Goal: Task Accomplishment & Management: Use online tool/utility

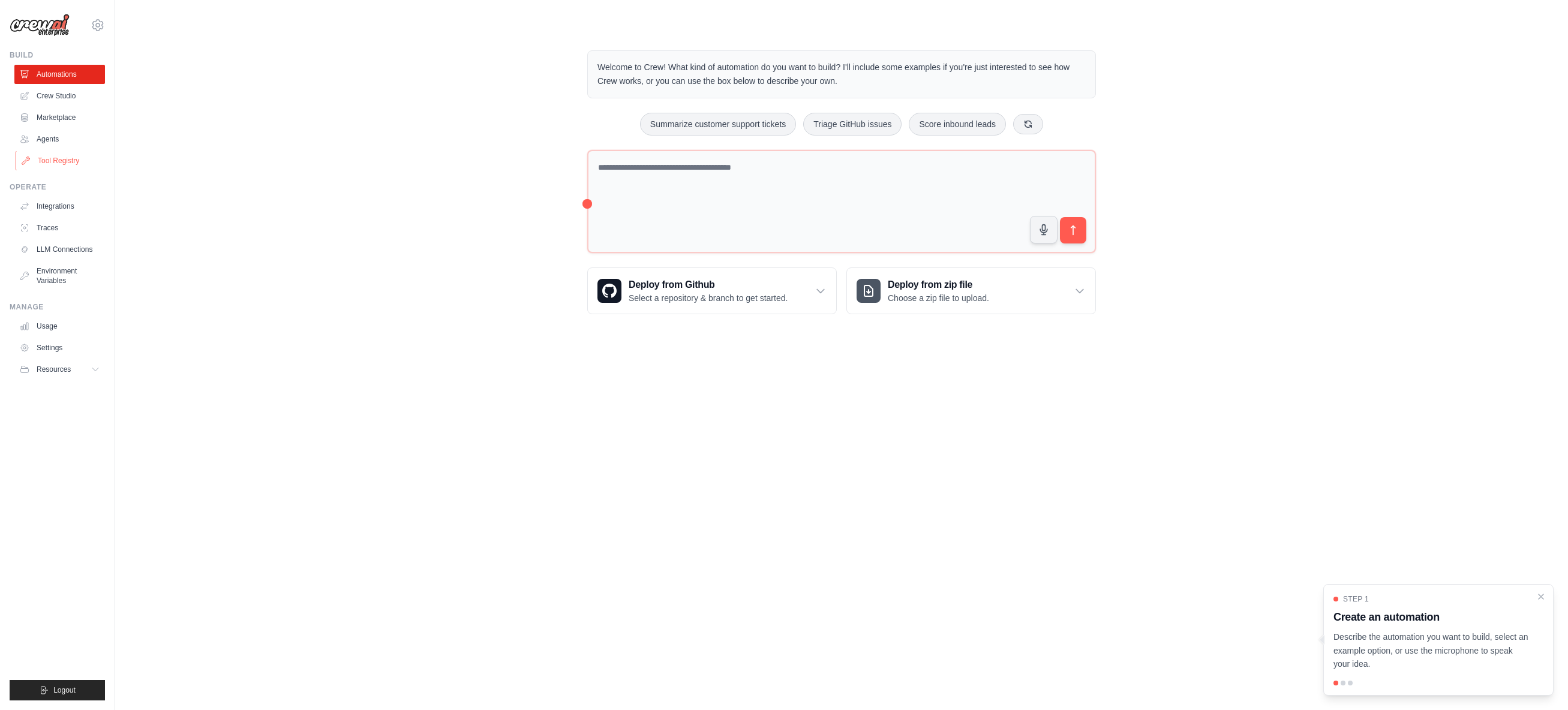
click at [68, 161] on link "Tool Registry" at bounding box center [61, 160] width 91 height 19
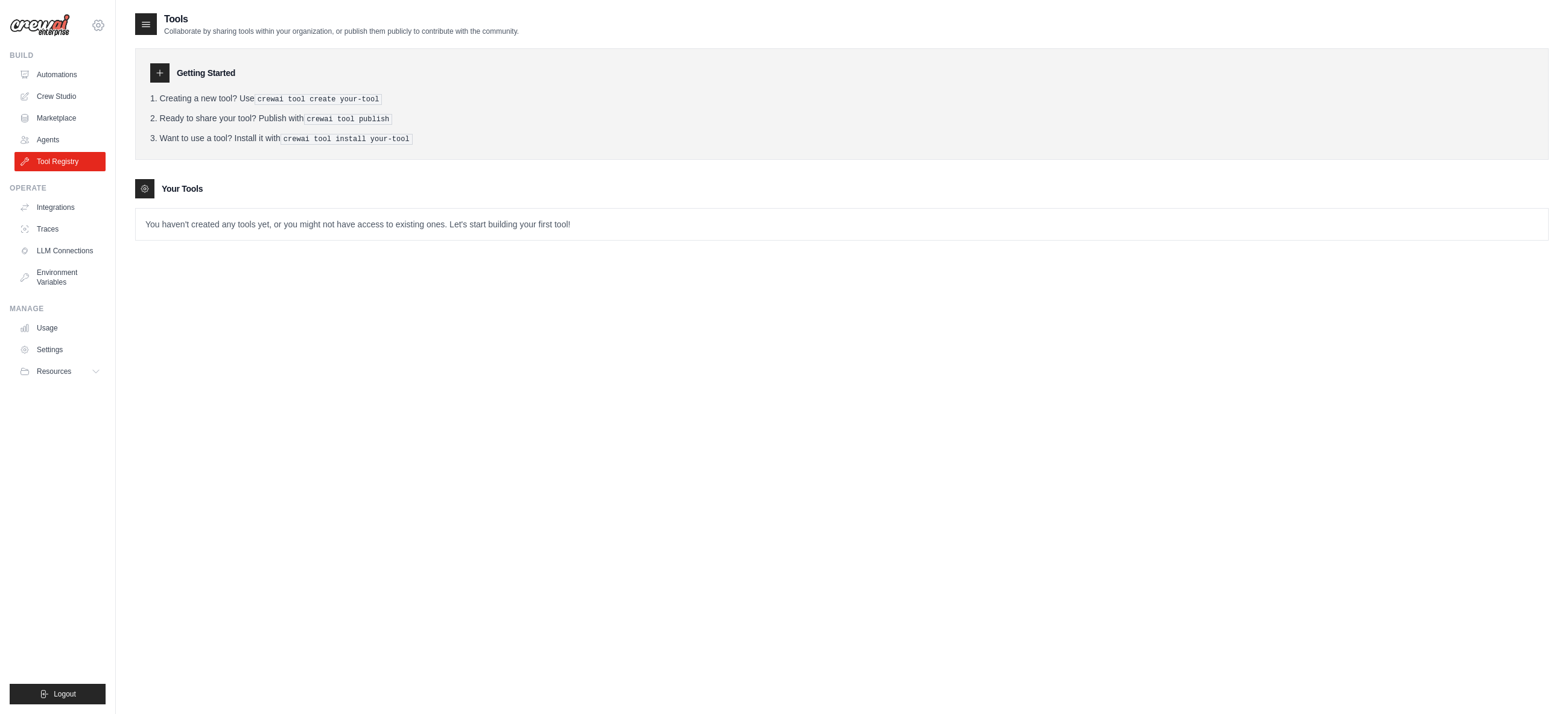
click at [99, 24] on icon at bounding box center [98, 25] width 14 height 14
click at [103, 117] on link "Denodo Technologies" at bounding box center [99, 128] width 106 height 22
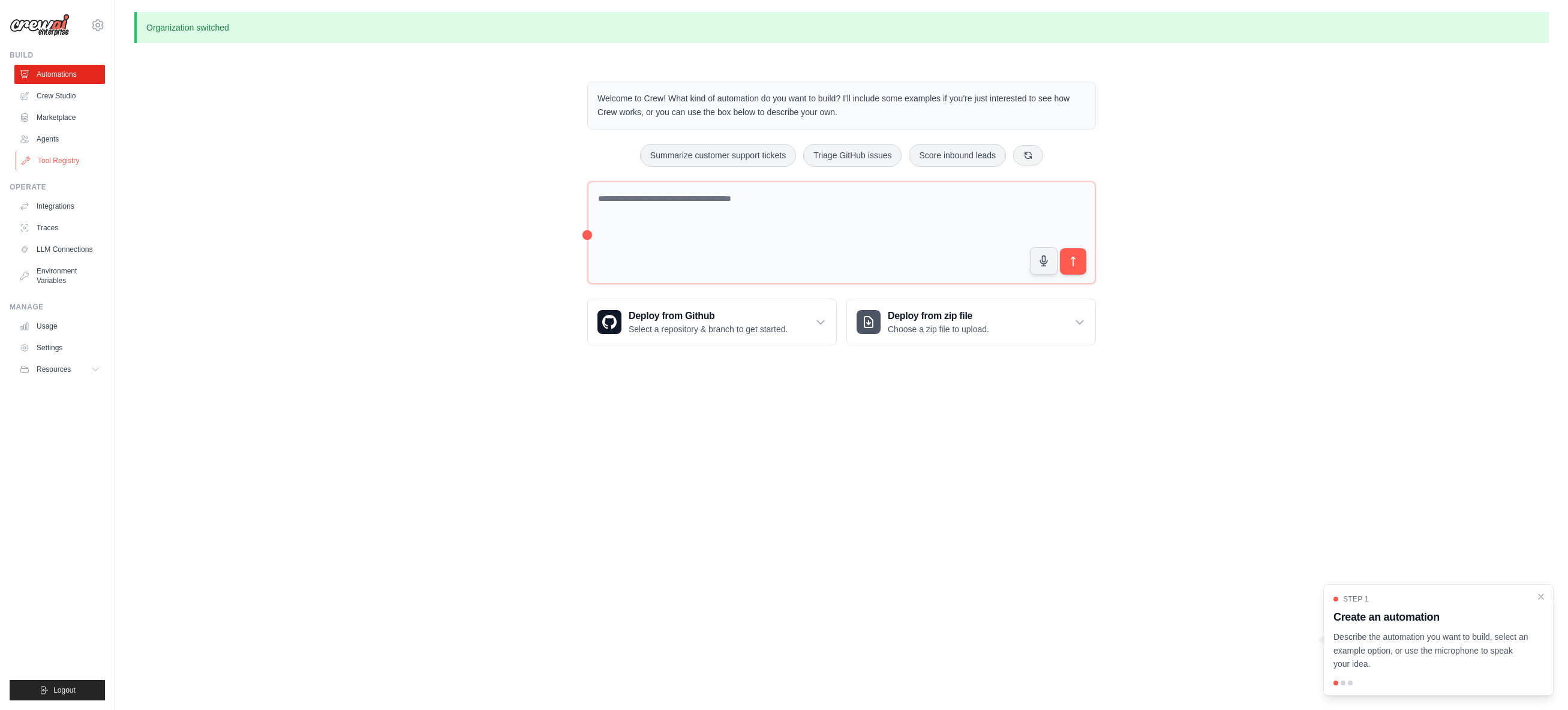
click at [64, 158] on link "Tool Registry" at bounding box center [61, 160] width 91 height 19
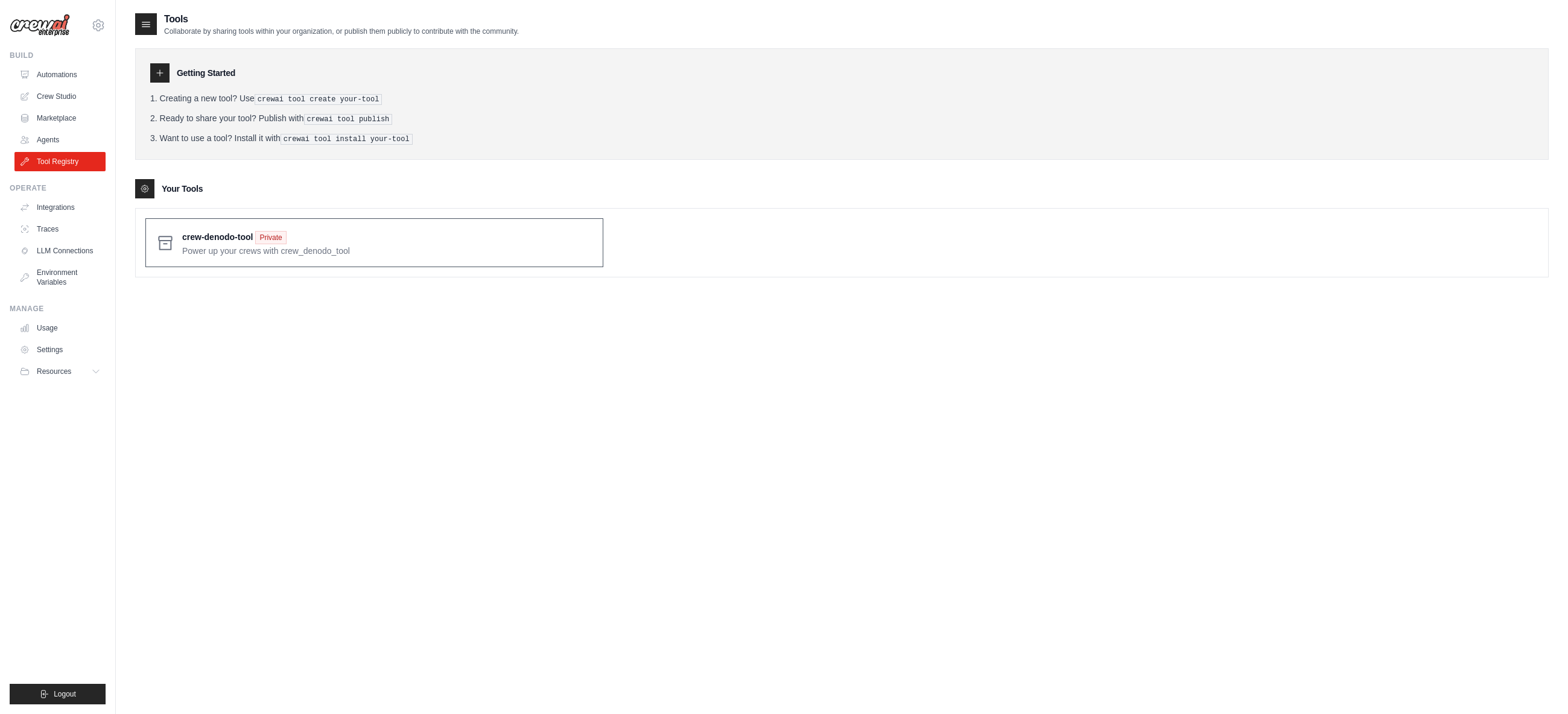
click at [406, 254] on span at bounding box center [388, 243] width 411 height 28
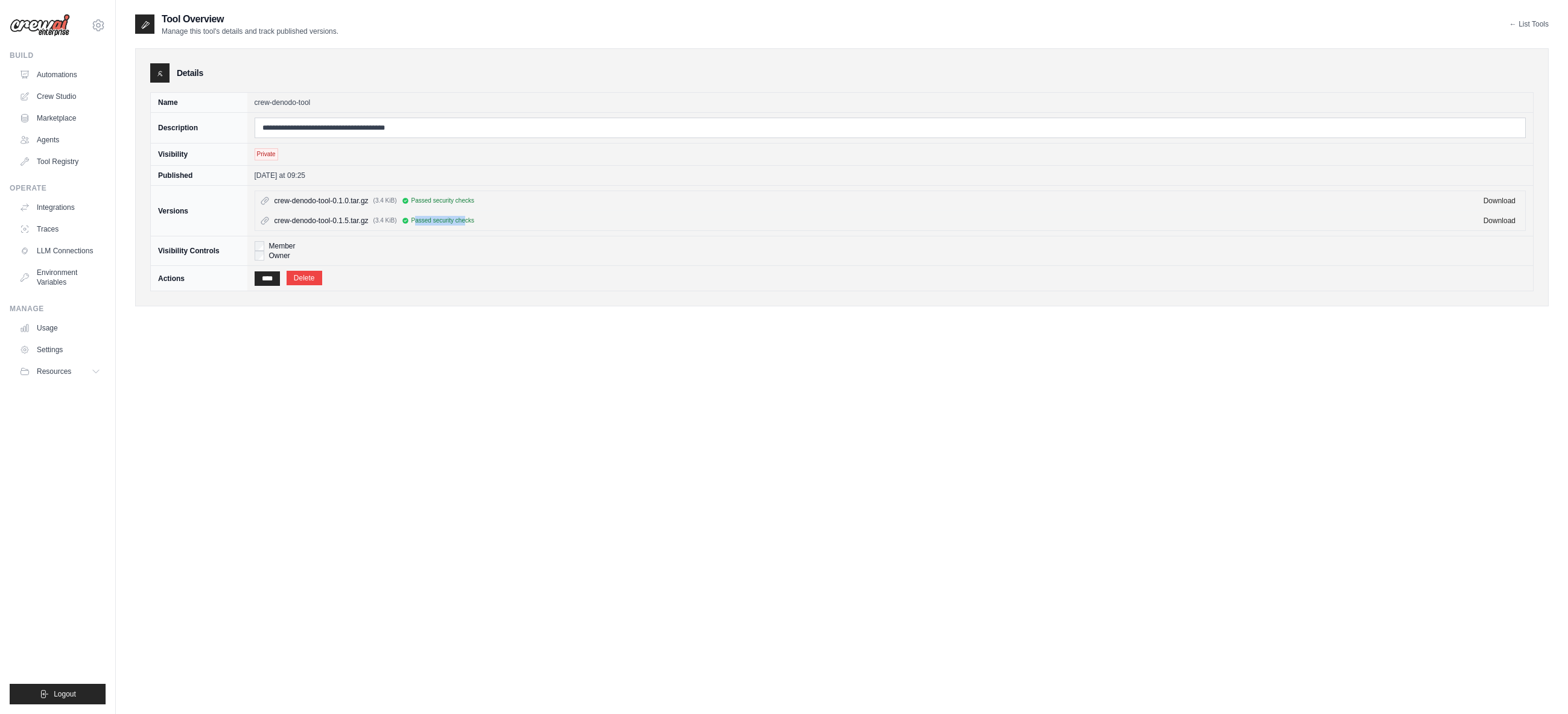
drag, startPoint x: 416, startPoint y: 221, endPoint x: 465, endPoint y: 217, distance: 49.2
click at [465, 217] on span "Passed security checks" at bounding box center [443, 221] width 63 height 10
drag, startPoint x: 470, startPoint y: 219, endPoint x: 438, endPoint y: 219, distance: 32.0
click at [438, 219] on span "Passed security checks" at bounding box center [443, 221] width 63 height 10
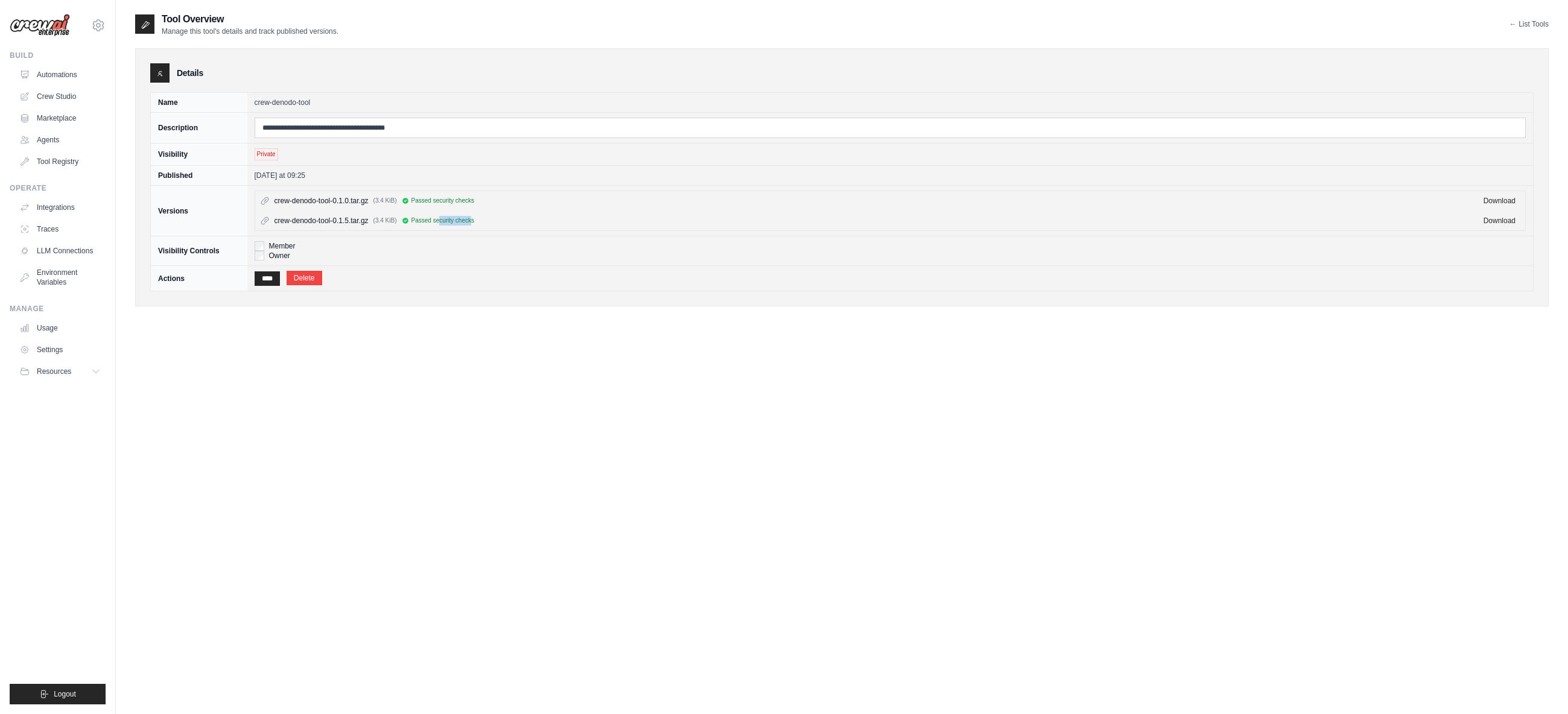
click at [438, 219] on span "Passed security checks" at bounding box center [443, 221] width 63 height 10
drag, startPoint x: 471, startPoint y: 221, endPoint x: 410, endPoint y: 222, distance: 61.0
click at [410, 222] on div "Passed security checks" at bounding box center [438, 221] width 73 height 10
click at [419, 219] on span "Passed security checks" at bounding box center [443, 221] width 63 height 10
drag, startPoint x: 419, startPoint y: 222, endPoint x: 468, endPoint y: 225, distance: 49.1
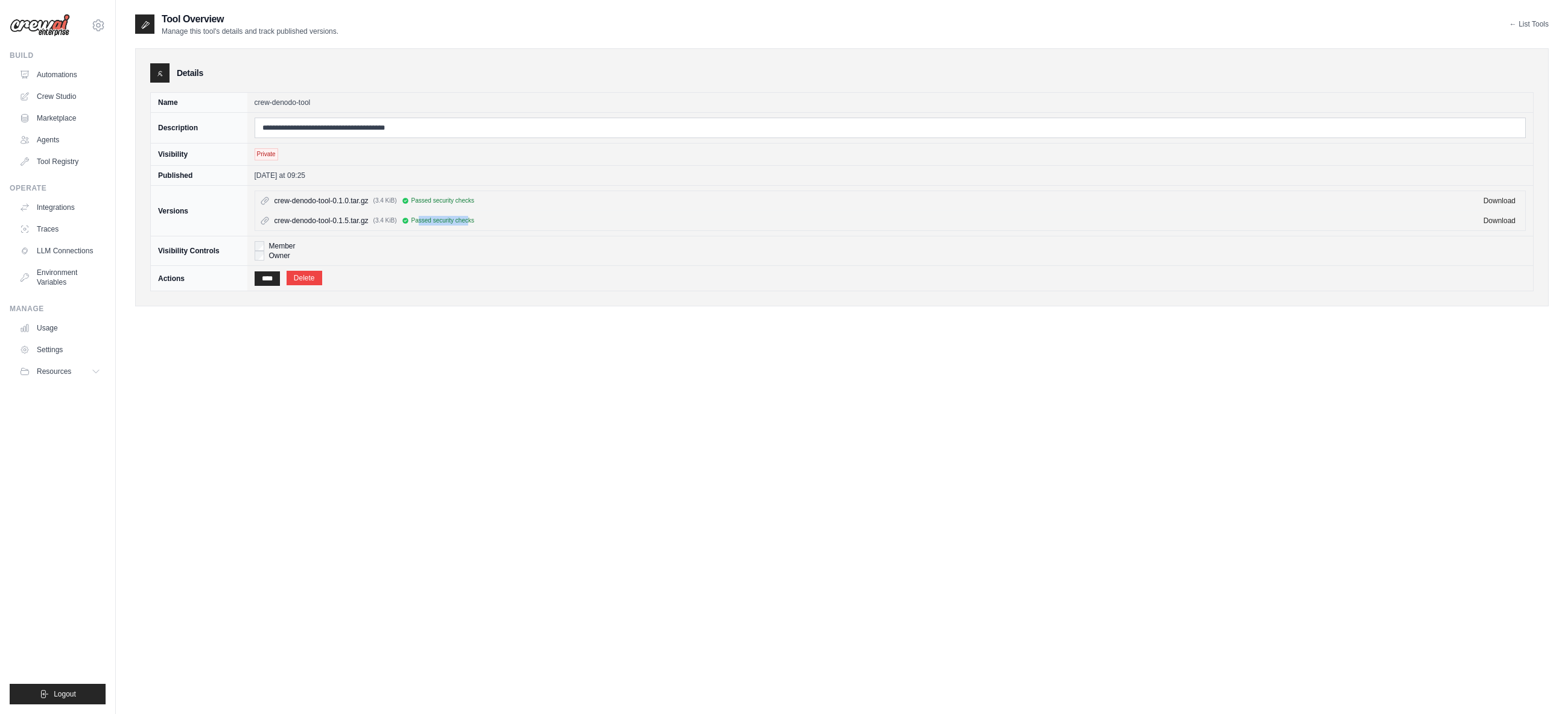
click at [468, 224] on span "Passed security checks" at bounding box center [443, 221] width 63 height 10
click at [467, 223] on span "Passed security checks" at bounding box center [443, 221] width 63 height 10
click at [448, 332] on div "**********" at bounding box center [842, 369] width 1414 height 714
drag, startPoint x: 411, startPoint y: 221, endPoint x: 498, endPoint y: 224, distance: 87.1
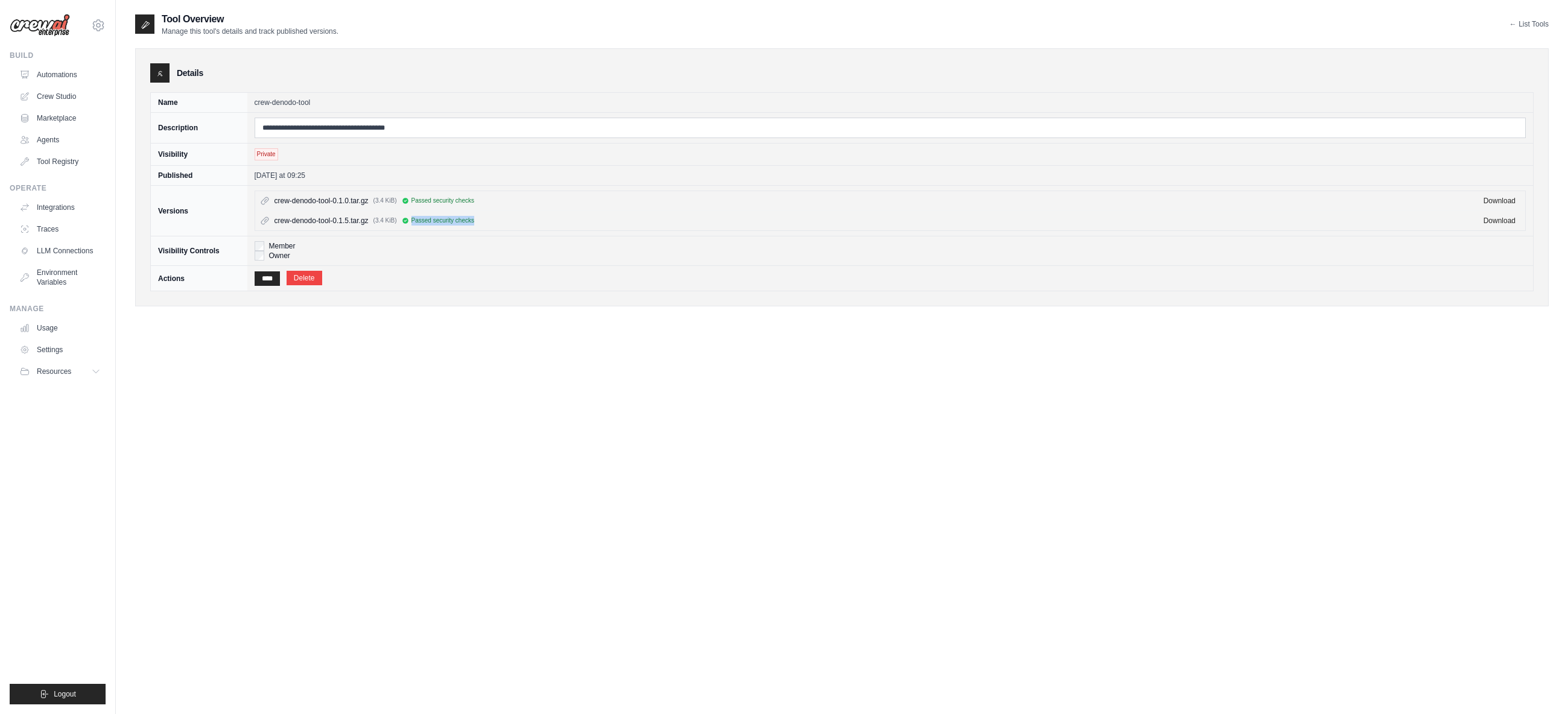
click at [498, 224] on div "crew-denodo-tool-0.1.5.tar.gz (3.4 KiB) Passed security checks" at bounding box center [875, 221] width 1202 height 10
drag, startPoint x: 344, startPoint y: 223, endPoint x: 354, endPoint y: 223, distance: 10.0
click at [354, 223] on span "crew-denodo-tool-0.1.5.tar.gz" at bounding box center [322, 221] width 94 height 10
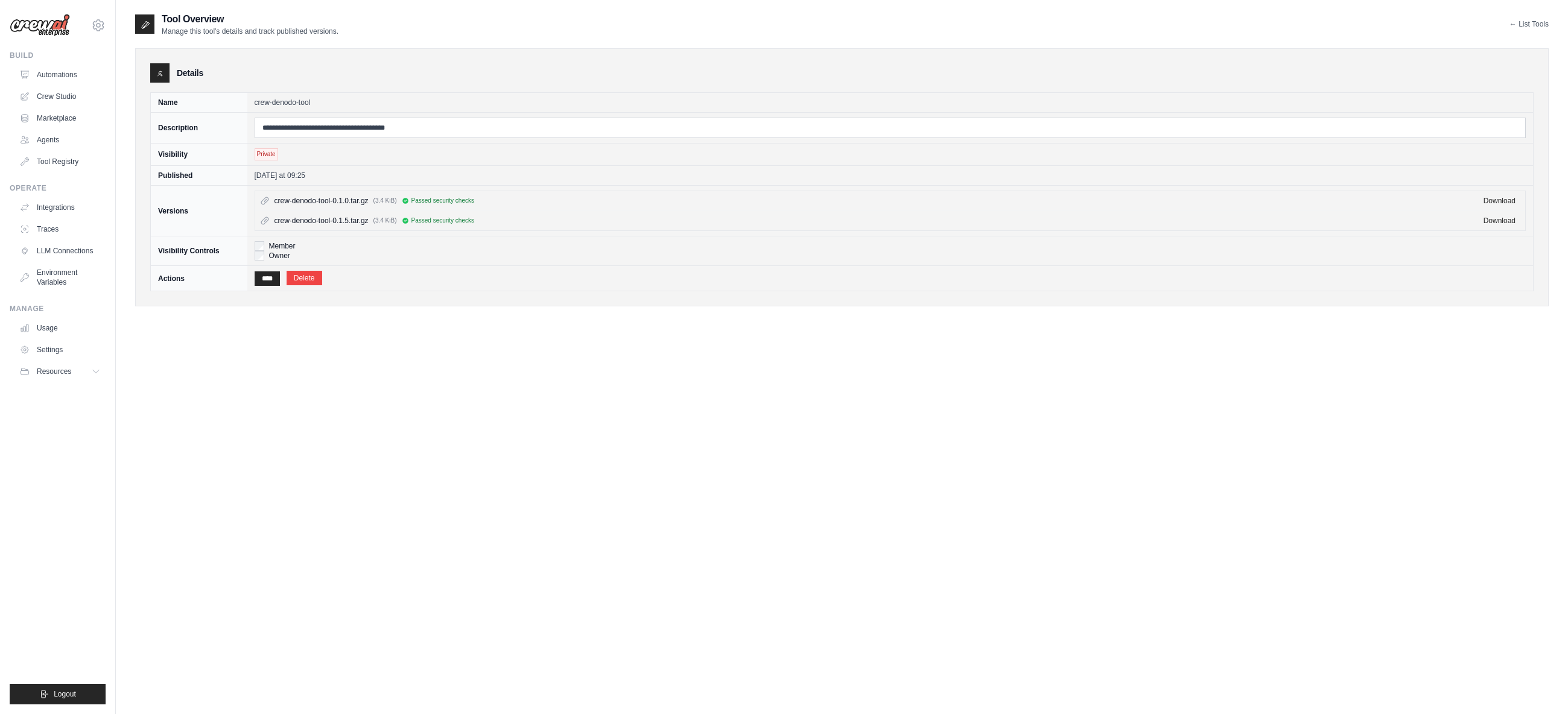
click at [428, 352] on div "**********" at bounding box center [842, 369] width 1414 height 714
click at [327, 509] on div "**********" at bounding box center [842, 369] width 1414 height 714
